Goal: Ask a question

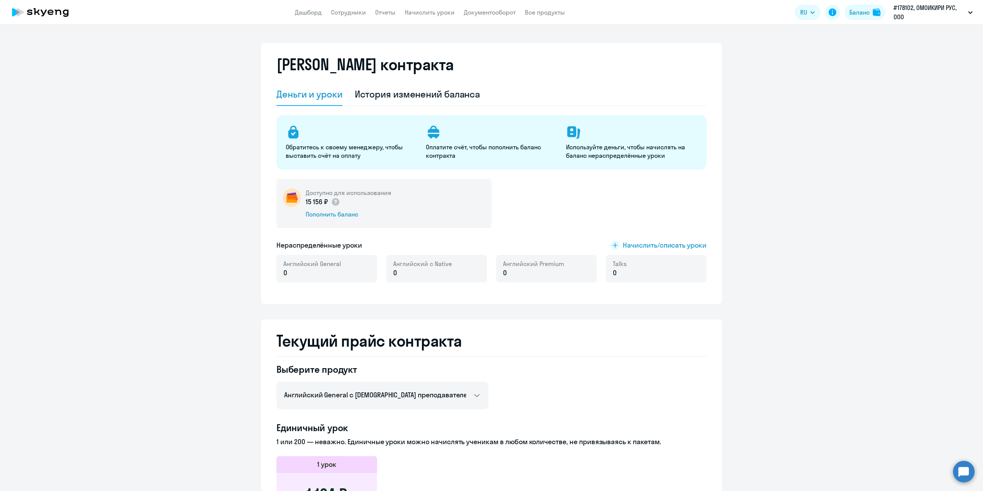
select select "english_adult_not_native_speaker"
click at [348, 13] on link "Сотрудники" at bounding box center [348, 12] width 35 height 8
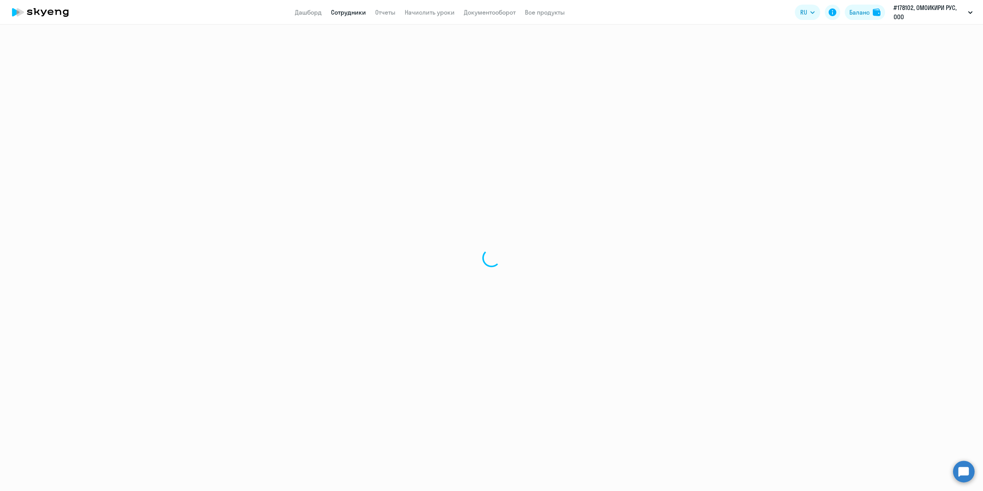
select select "30"
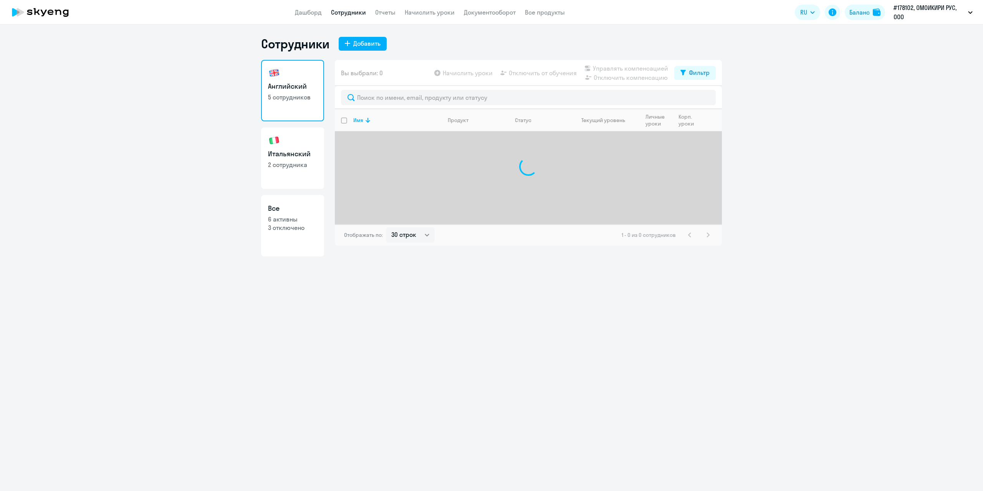
select select "30"
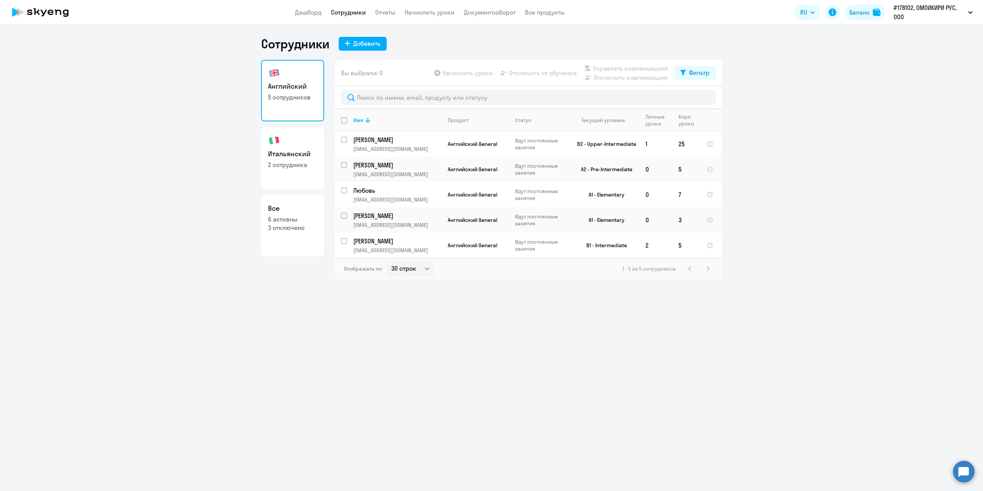
click at [963, 477] on circle at bounding box center [964, 472] width 22 height 22
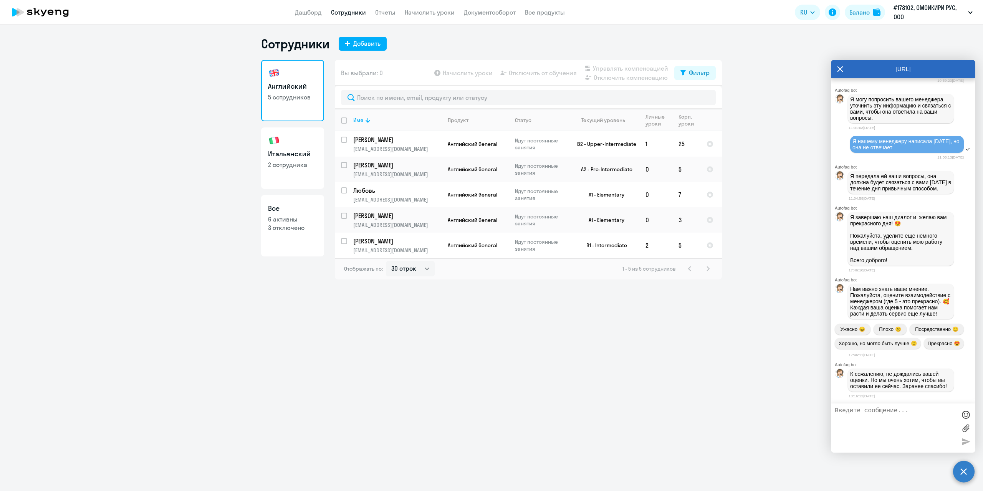
click at [894, 439] on textarea at bounding box center [895, 427] width 121 height 41
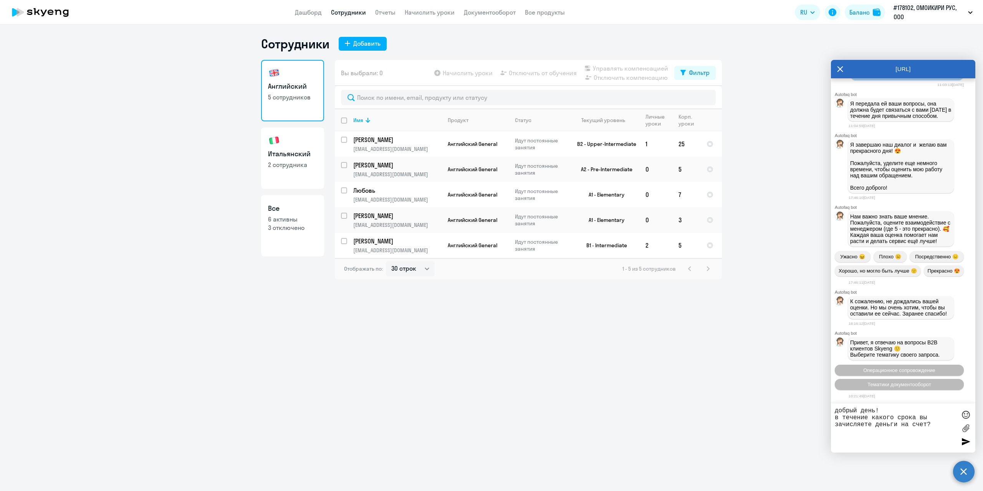
type textarea "добрый день! в течение какого срока вы зачисляете деньги на счет?"
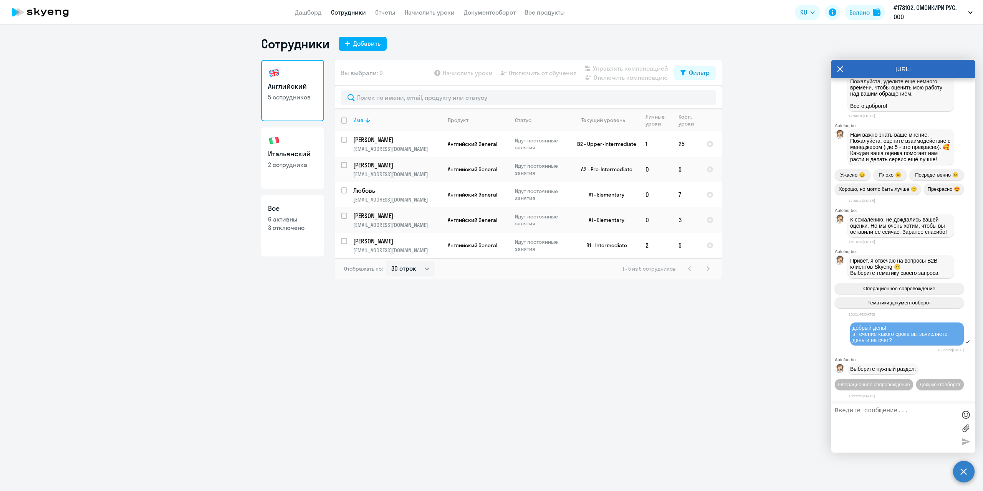
scroll to position [6134, 0]
click at [909, 379] on button "Операционное сопровождение" at bounding box center [874, 384] width 78 height 11
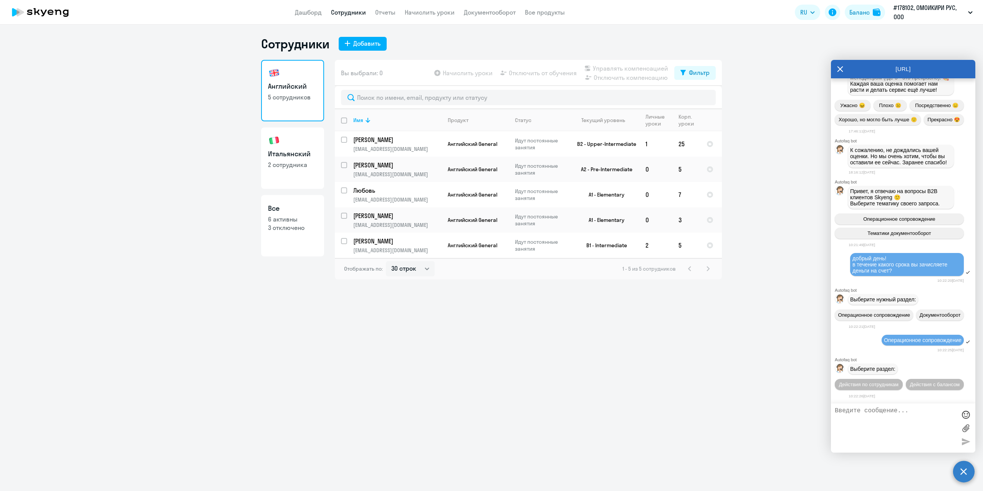
scroll to position [6205, 0]
click at [939, 386] on span "Действия с балансом" at bounding box center [935, 385] width 50 height 6
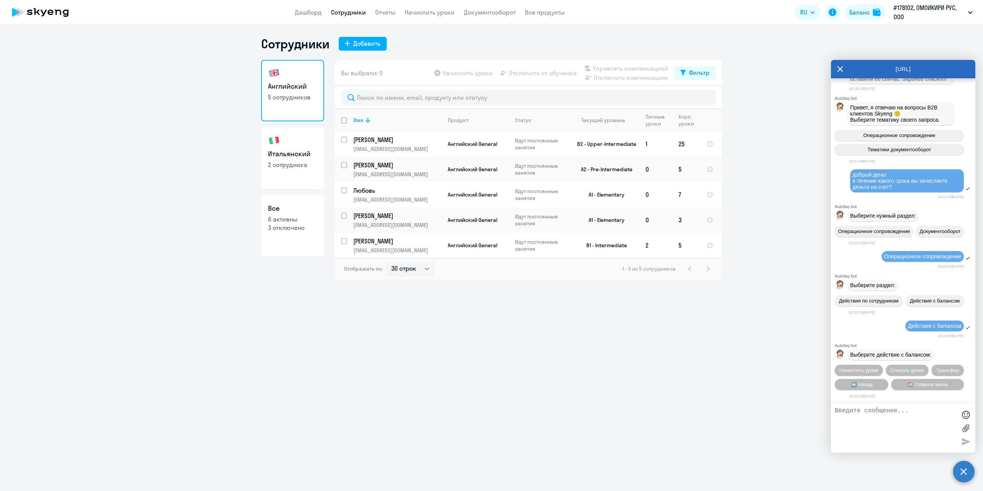
scroll to position [6291, 0]
click at [853, 373] on button "Начислить уроки" at bounding box center [859, 370] width 48 height 11
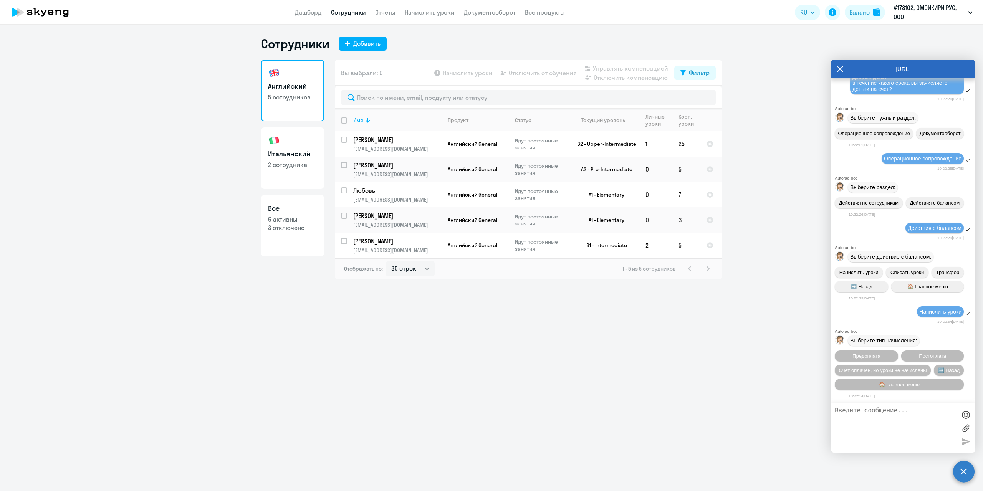
scroll to position [6390, 0]
click at [890, 369] on span "Счет оплачен, но уроки не начислены" at bounding box center [883, 371] width 88 height 6
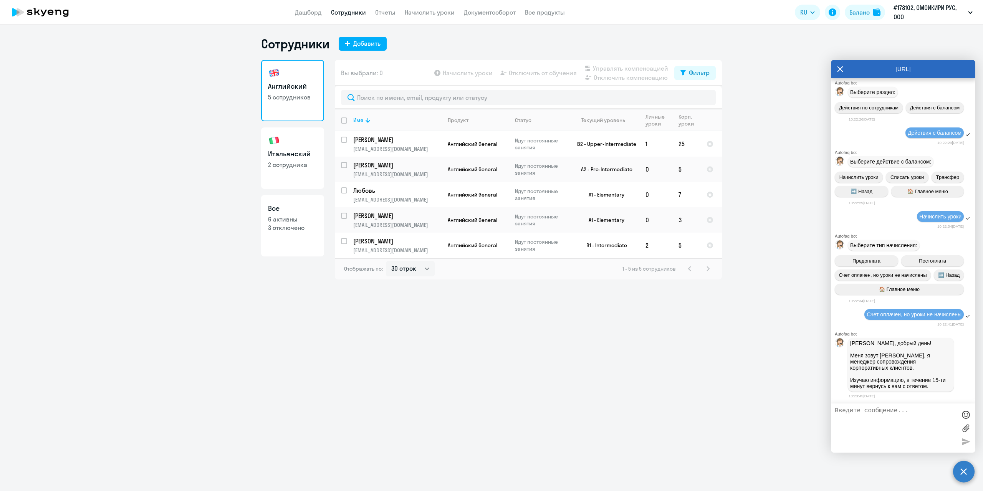
scroll to position [6595, 0]
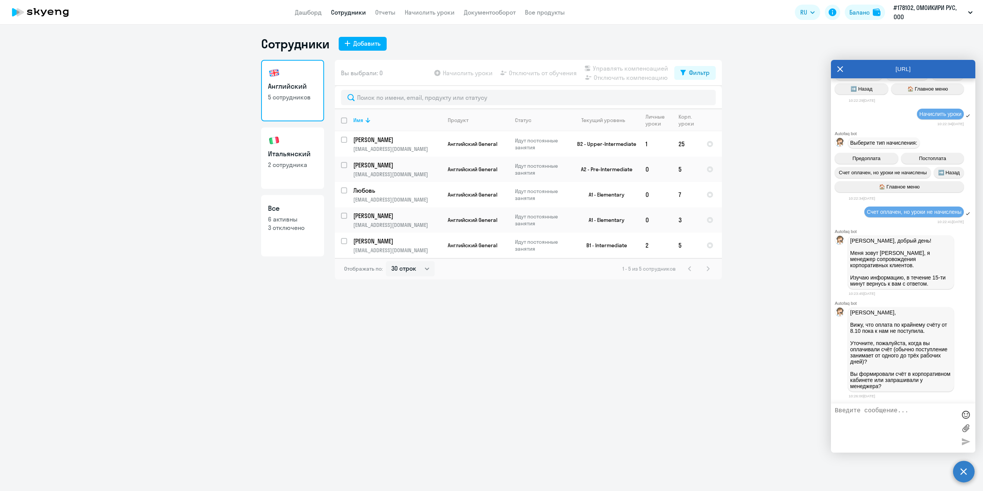
click at [861, 411] on textarea at bounding box center [895, 427] width 121 height 41
type textarea "оплата была произведена 9/10"
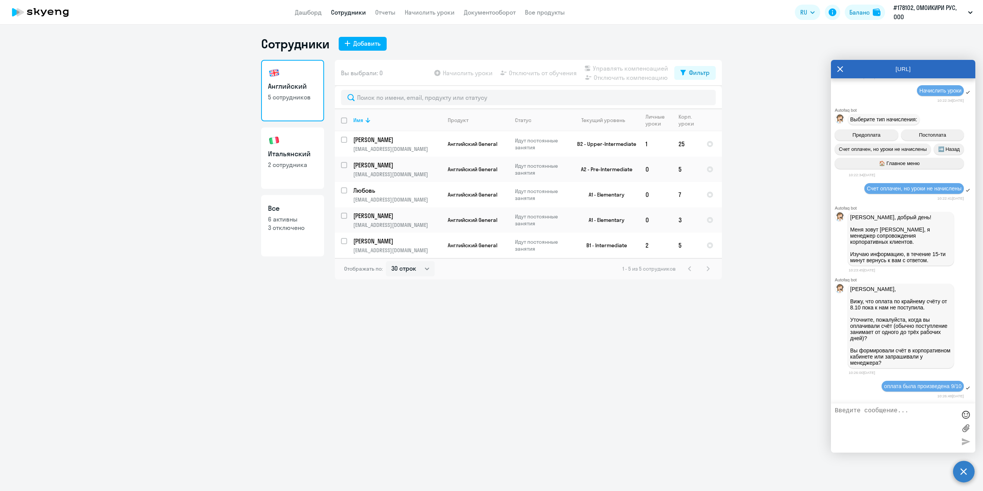
scroll to position [6619, 0]
click at [856, 426] on textarea at bounding box center [895, 427] width 121 height 41
type textarea "счет оформляла в лк"
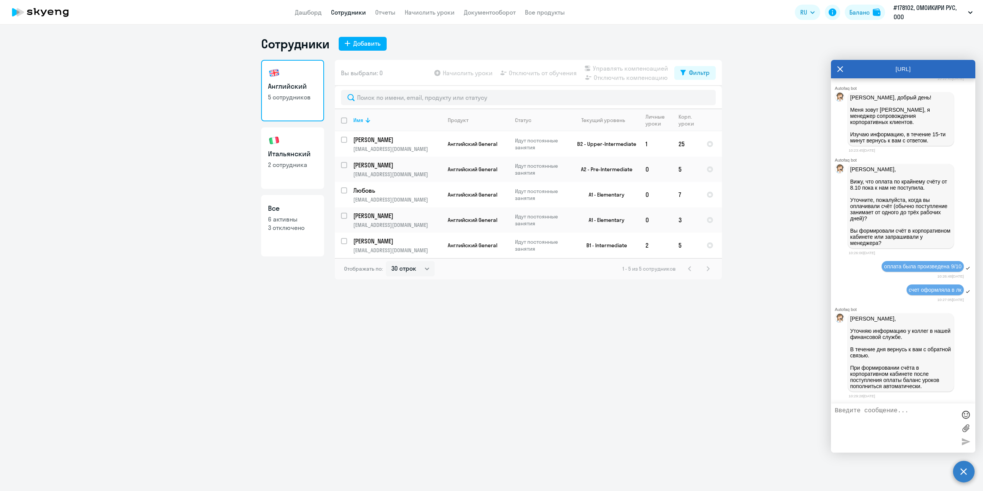
scroll to position [6743, 0]
click at [654, 374] on div "Сотрудники Добавить Английский 5 сотрудников Итальянский 2 сотрудника Все 6 акт…" at bounding box center [491, 258] width 983 height 467
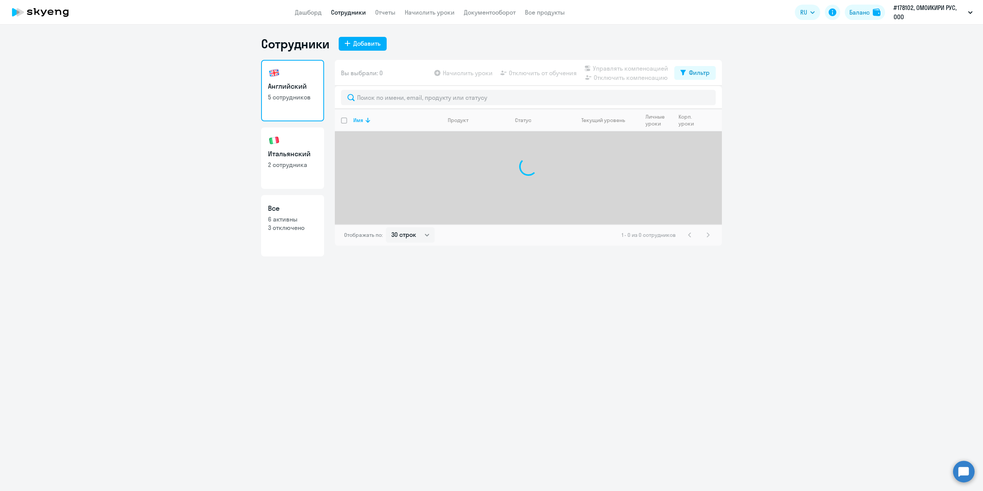
select select "30"
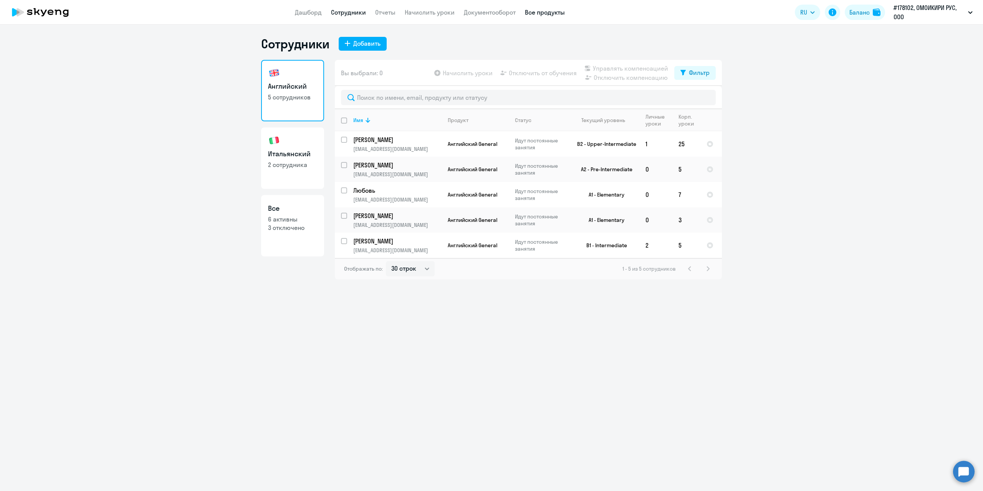
click at [539, 11] on link "Все продукты" at bounding box center [545, 12] width 40 height 8
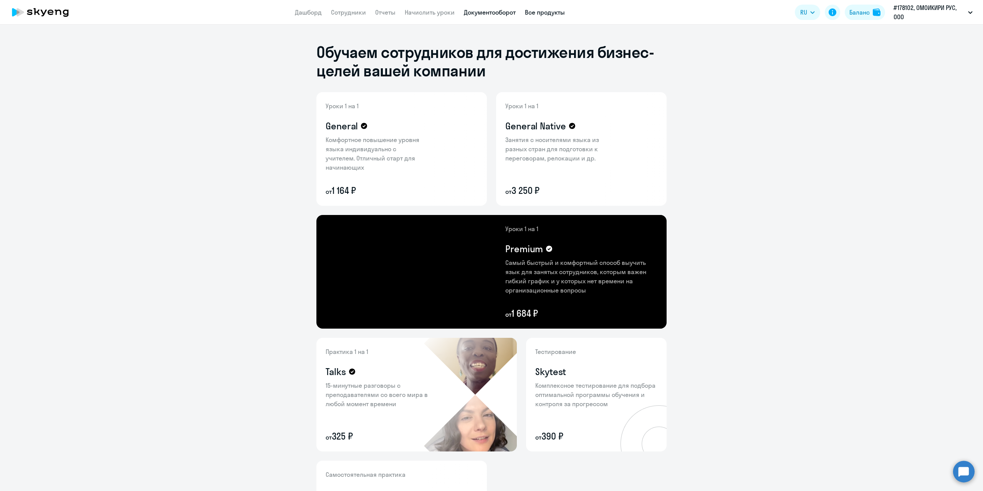
click at [490, 13] on link "Документооборот" at bounding box center [490, 12] width 52 height 8
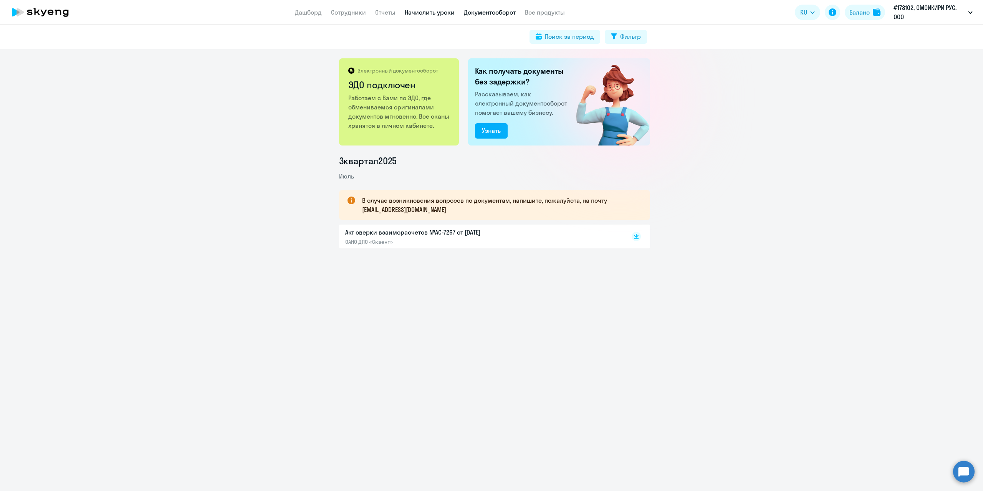
click at [429, 11] on link "Начислить уроки" at bounding box center [430, 12] width 50 height 8
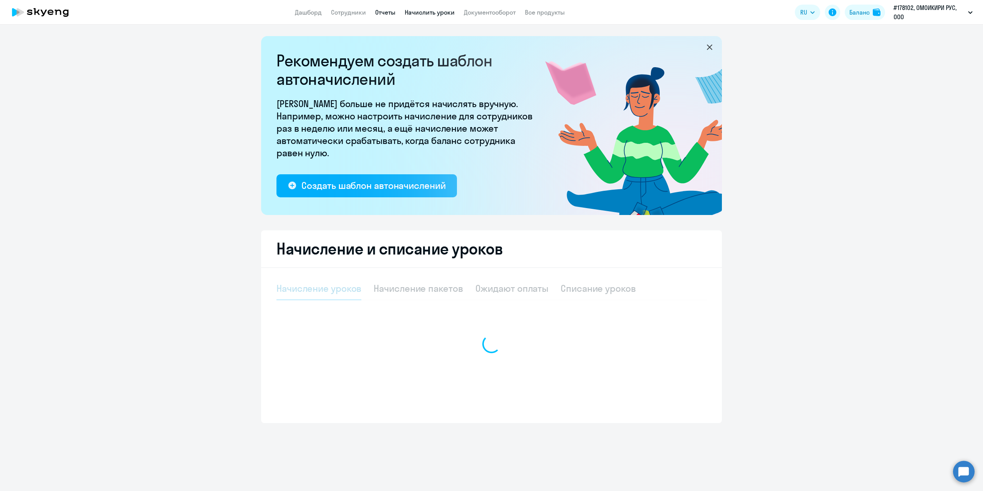
select select "10"
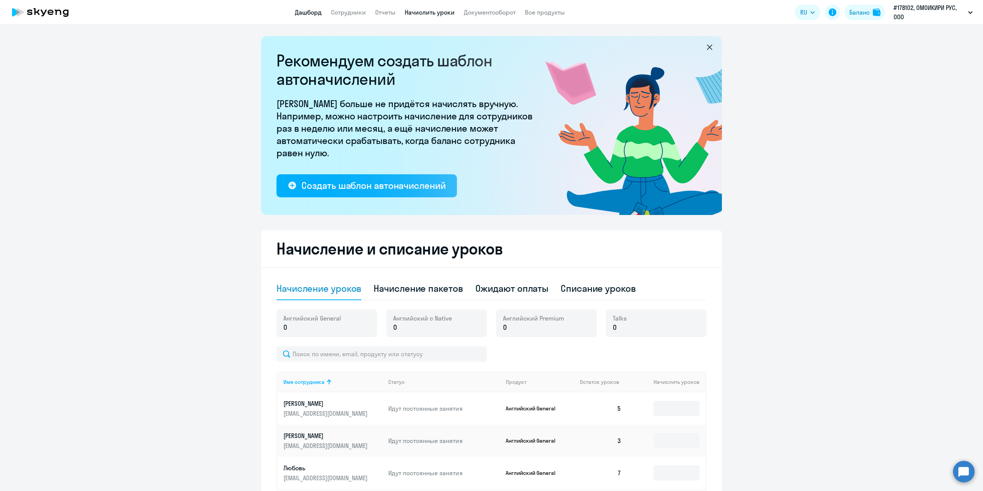
click at [308, 15] on link "Дашборд" at bounding box center [308, 12] width 27 height 8
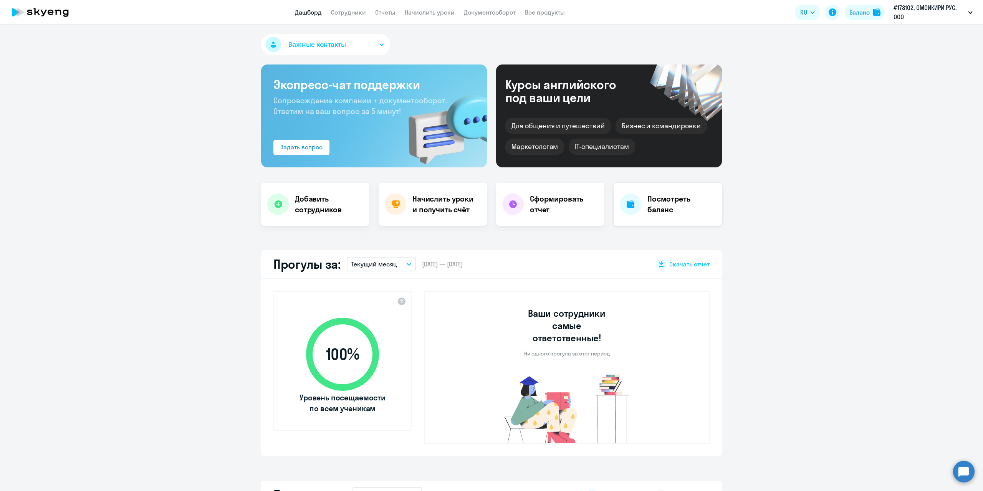
click at [668, 204] on h4 "Посмотреть баланс" at bounding box center [681, 205] width 68 height 22
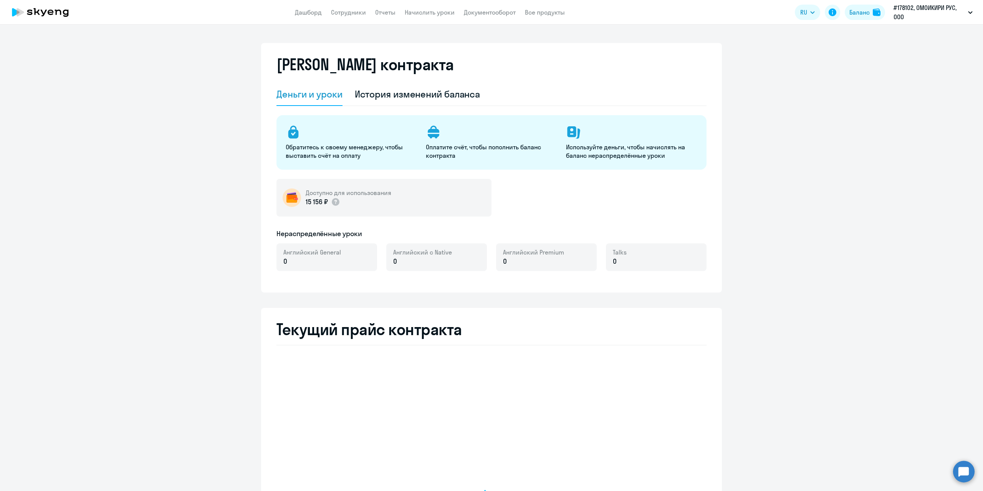
select select "english_adult_not_native_speaker"
